Goal: Task Accomplishment & Management: Use online tool/utility

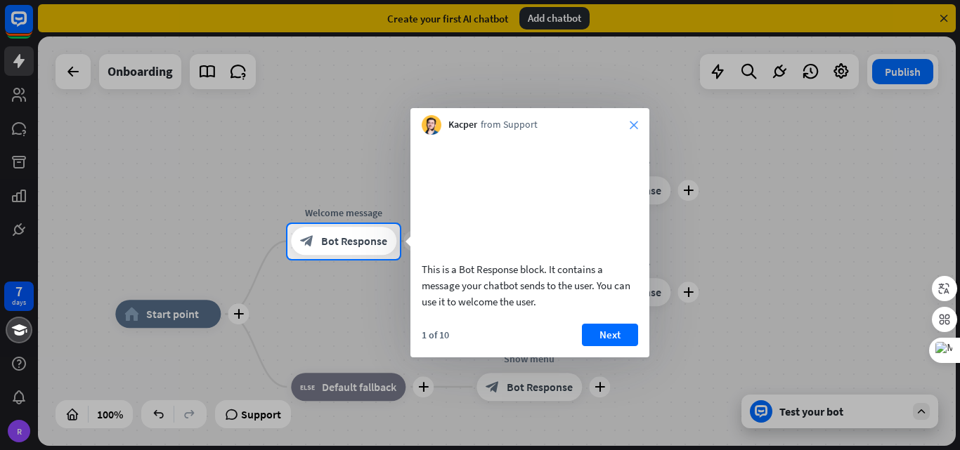
click at [633, 124] on icon "close" at bounding box center [634, 125] width 8 height 8
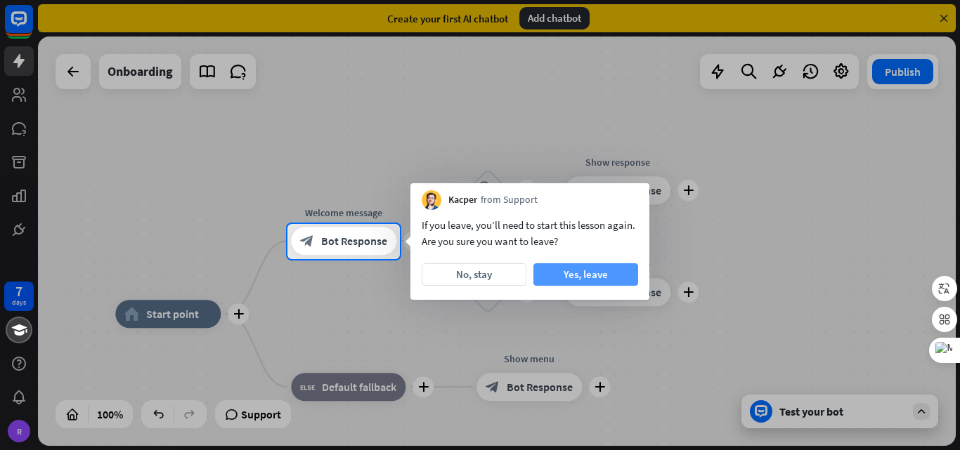
click at [559, 280] on button "Yes, leave" at bounding box center [585, 274] width 105 height 22
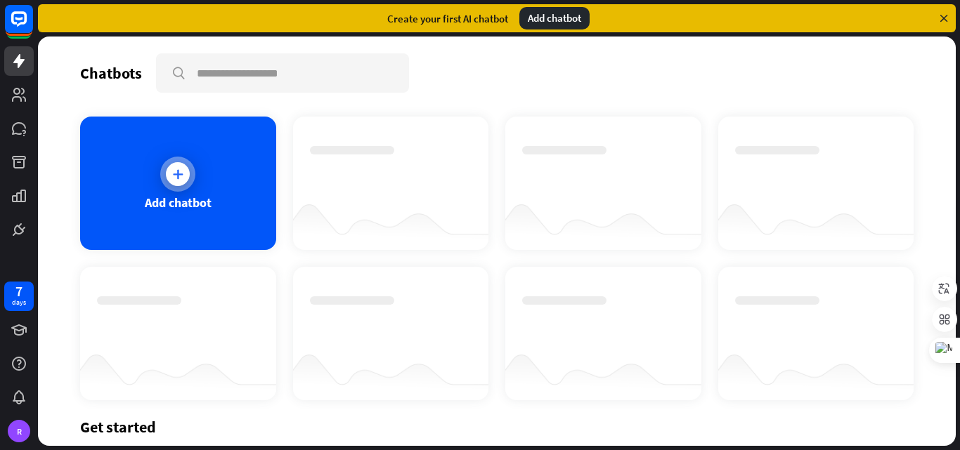
click at [221, 164] on div "Add chatbot" at bounding box center [178, 183] width 196 height 133
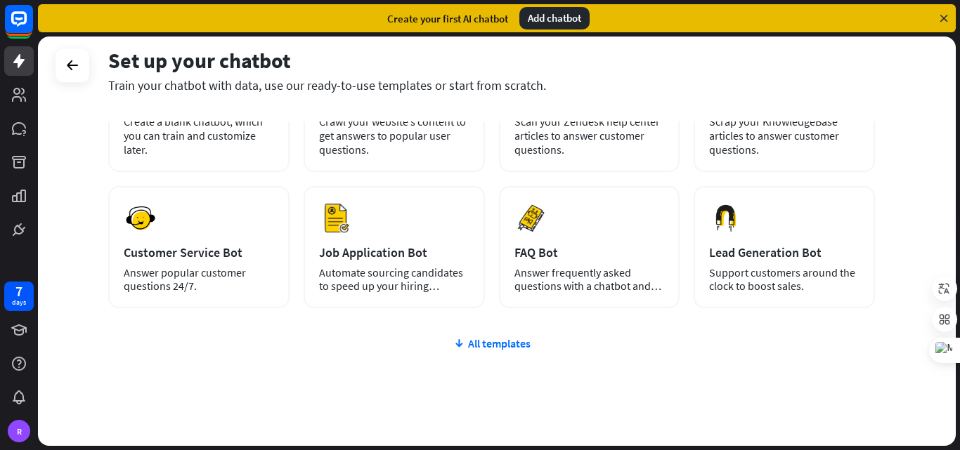
scroll to position [70, 0]
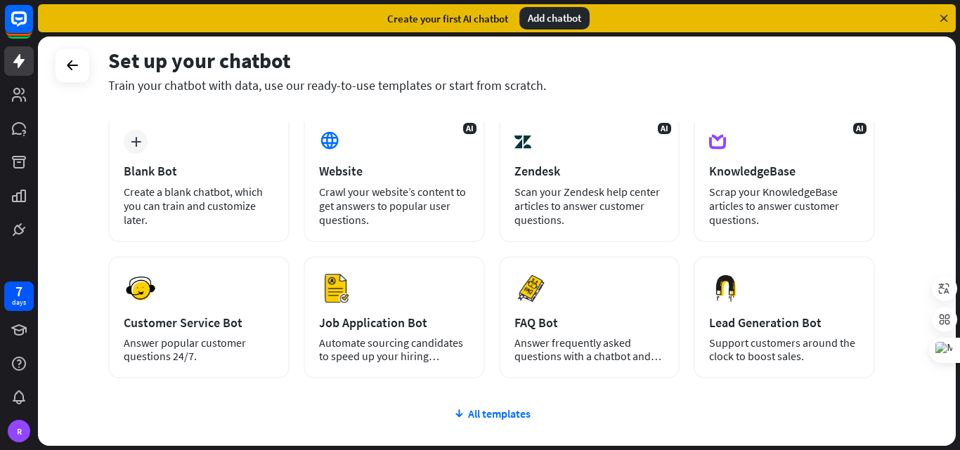
click at [943, 25] on div "Create your first AI chatbot Add chatbot" at bounding box center [497, 18] width 918 height 28
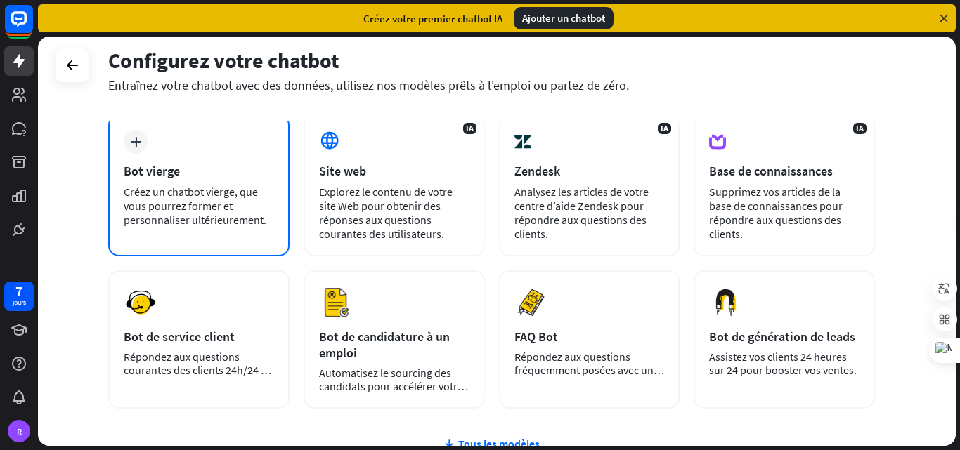
click at [210, 174] on div "Bot vierge" at bounding box center [199, 171] width 150 height 16
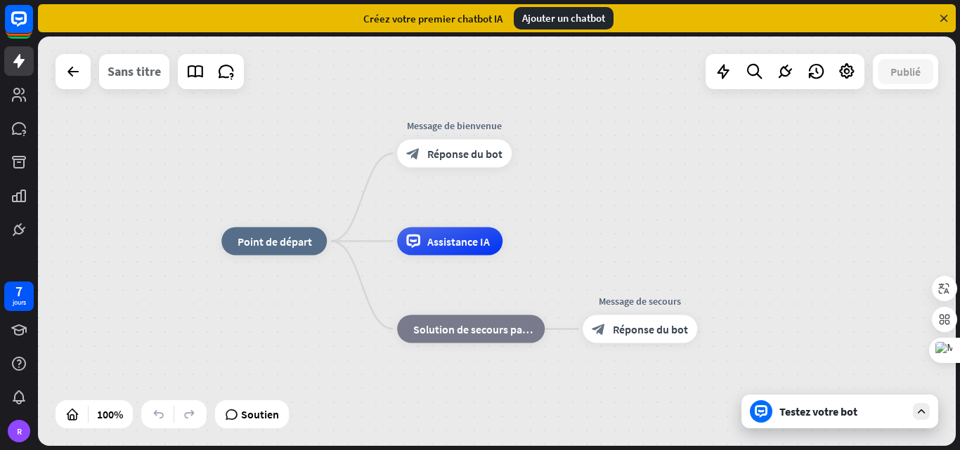
click at [133, 72] on font "Sans titre" at bounding box center [133, 71] width 53 height 16
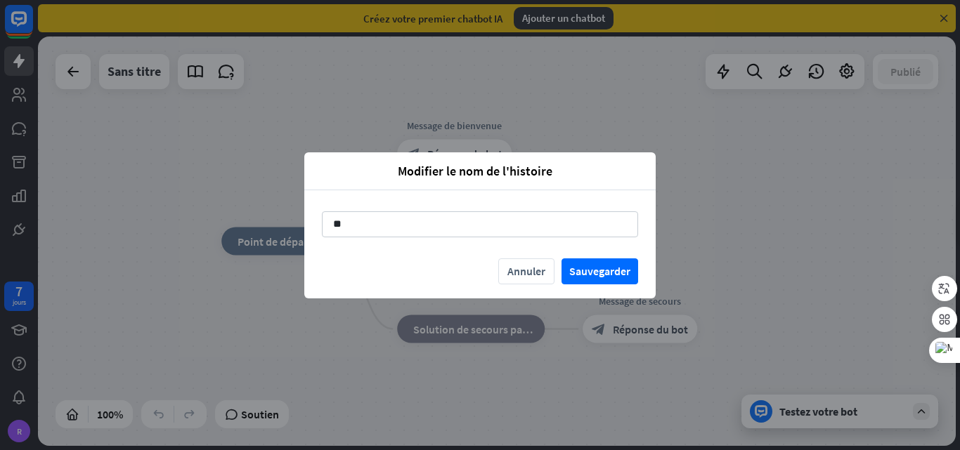
type input "*"
type input "**********"
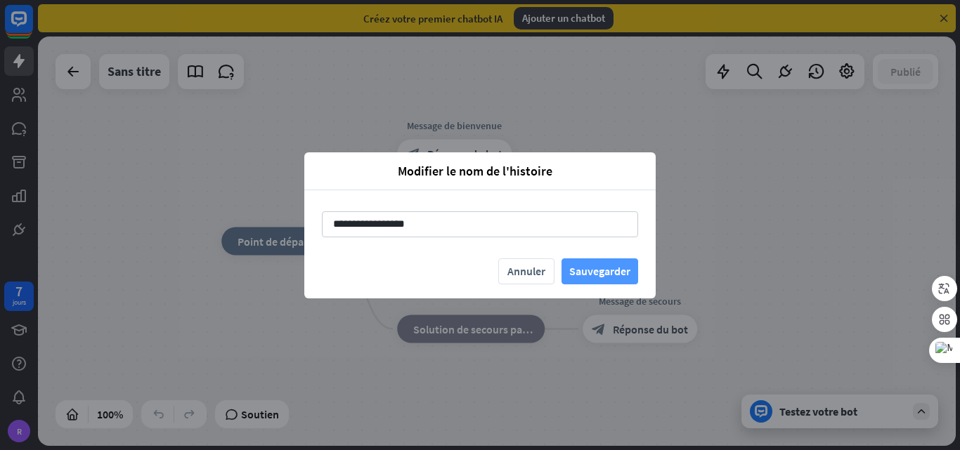
drag, startPoint x: 562, startPoint y: 278, endPoint x: 589, endPoint y: 261, distance: 32.2
click at [577, 266] on div "Annuler Sauvegarder" at bounding box center [479, 279] width 351 height 40
click at [592, 262] on font "Sauvegarder" at bounding box center [599, 271] width 61 height 25
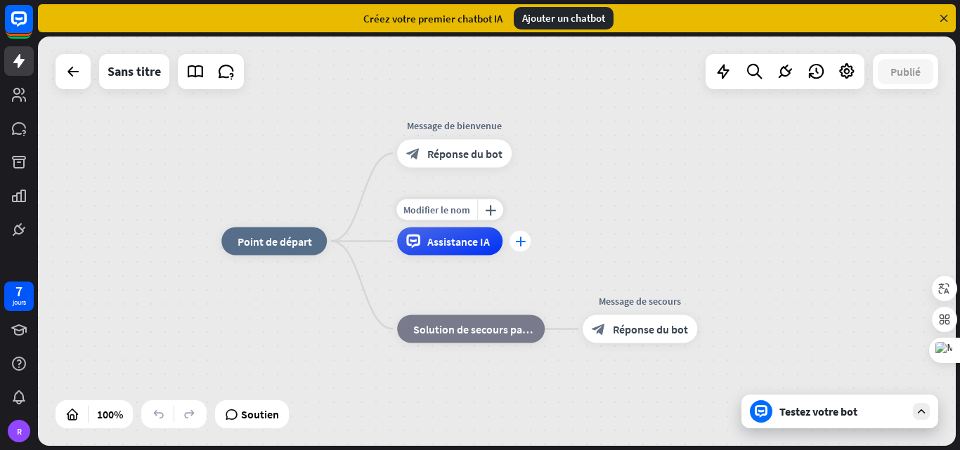
click at [527, 242] on div "plus" at bounding box center [519, 241] width 21 height 21
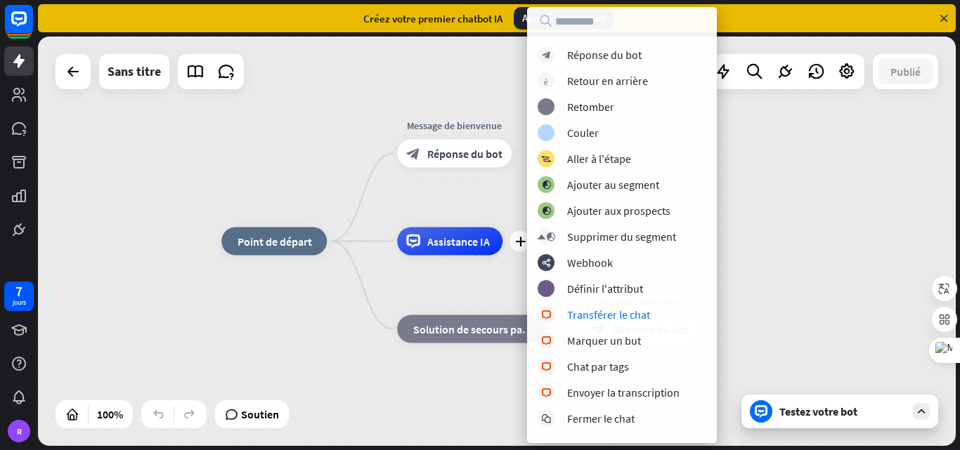
drag, startPoint x: 285, startPoint y: 313, endPoint x: 282, endPoint y: 300, distance: 13.8
click at [285, 313] on div "maison_2 Point de départ Message de bienvenue block_bot_response Réponse du bot…" at bounding box center [680, 447] width 918 height 410
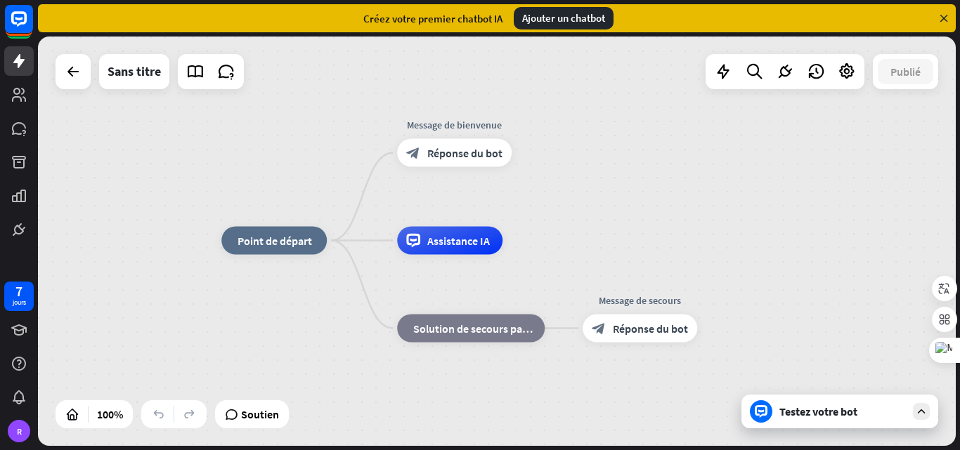
click at [545, 20] on font "Ajouter un chatbot" at bounding box center [563, 17] width 83 height 13
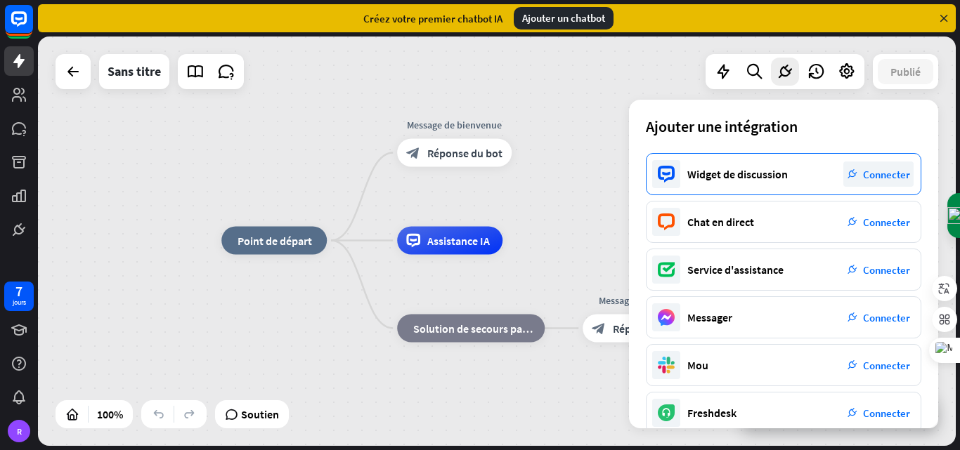
click at [878, 175] on font "Connecter" at bounding box center [886, 174] width 47 height 13
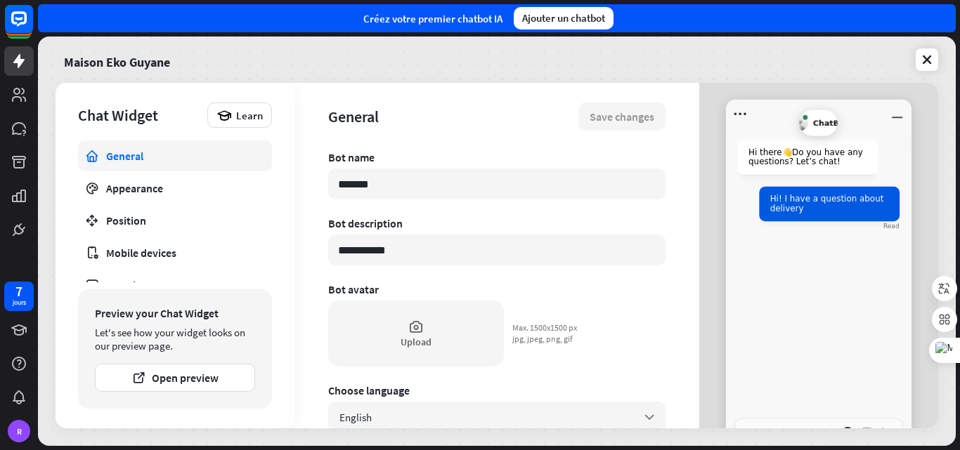
type textarea "*"
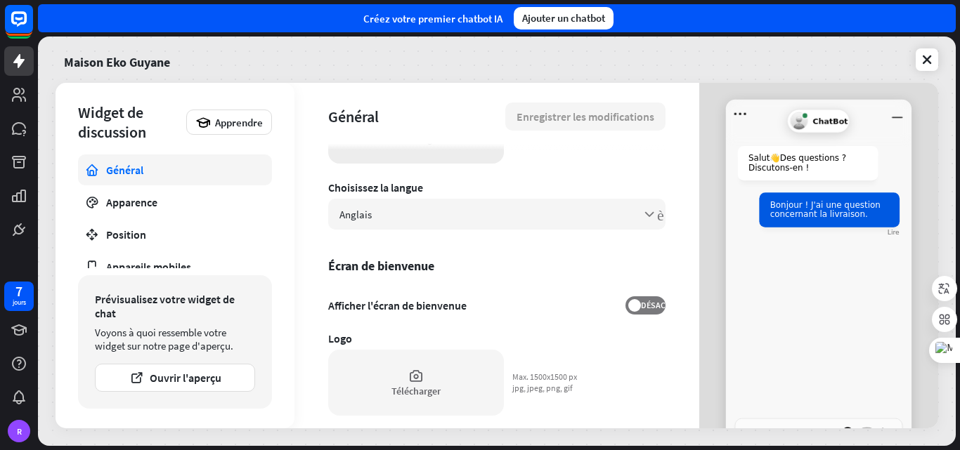
scroll to position [211, 0]
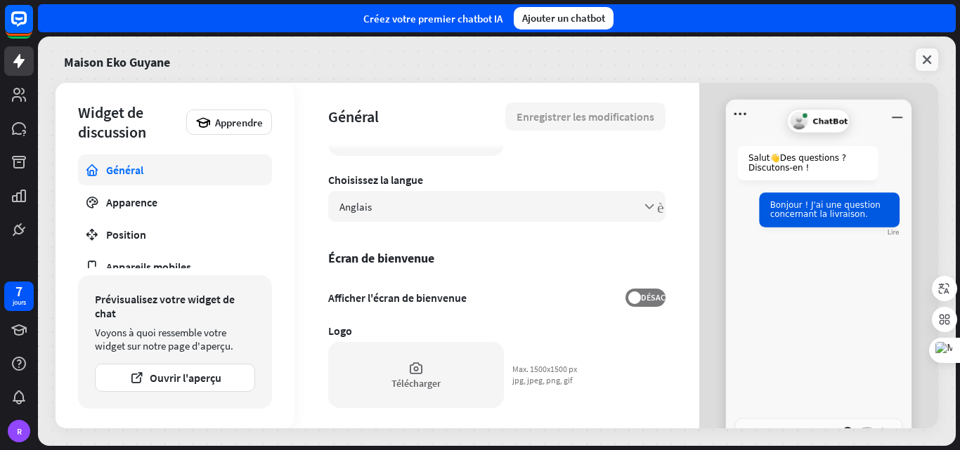
click at [918, 63] on link at bounding box center [926, 59] width 22 height 22
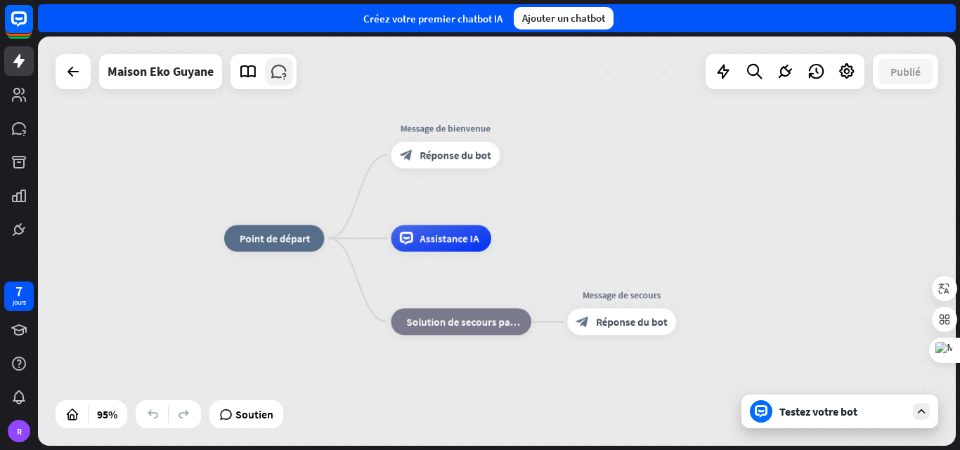
click at [286, 65] on icon at bounding box center [279, 72] width 18 height 18
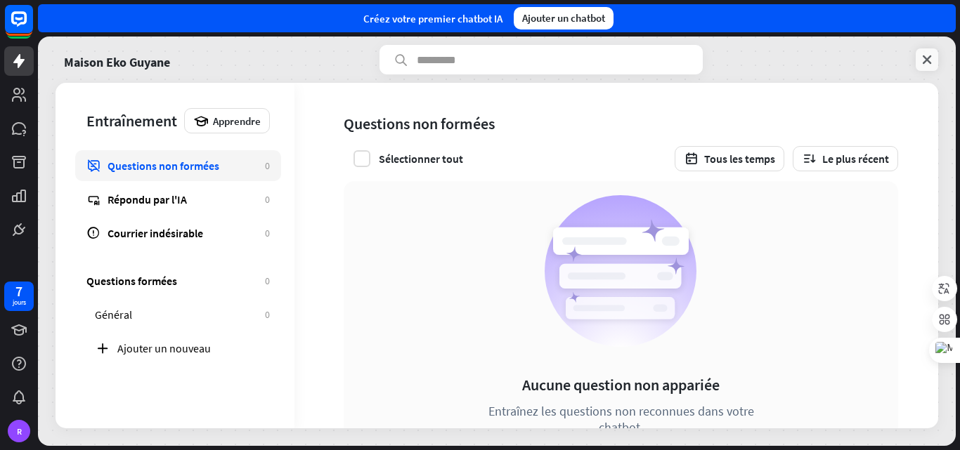
click at [924, 50] on link at bounding box center [926, 59] width 22 height 22
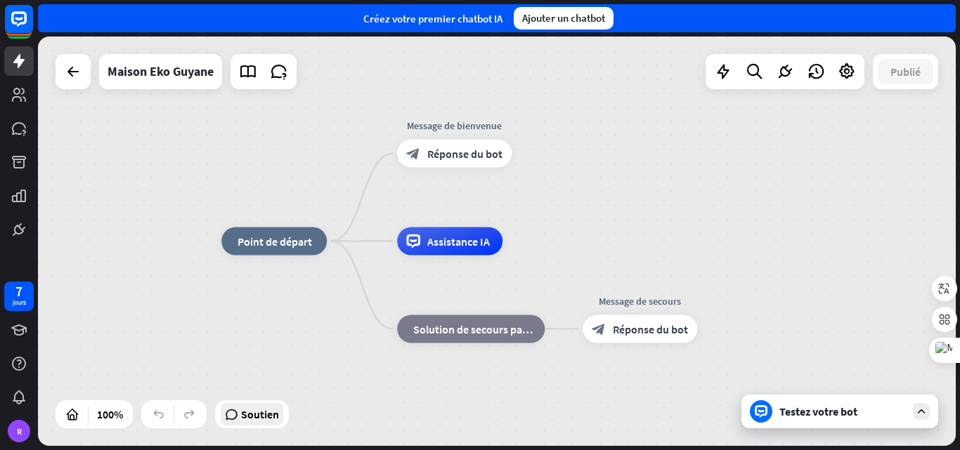
click at [274, 419] on font "Soutien" at bounding box center [260, 414] width 38 height 14
